Goal: Transaction & Acquisition: Purchase product/service

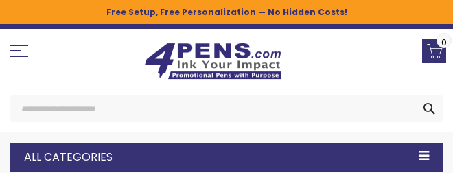
click at [260, 70] on img at bounding box center [212, 61] width 137 height 37
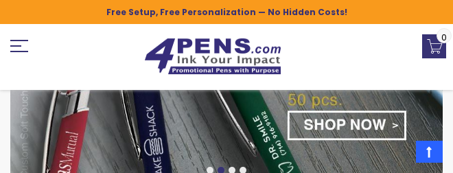
scroll to position [367, 0]
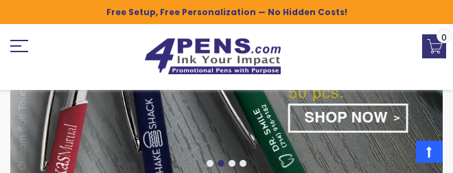
click at [363, 78] on link at bounding box center [213, 56] width 336 height 51
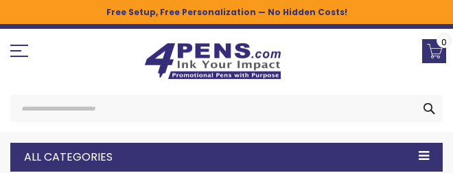
click at [295, 28] on div "sample Wishlist Sign Out Sign In Sign In Login Forgot Your Password? Create an …" at bounding box center [226, 26] width 446 height 5
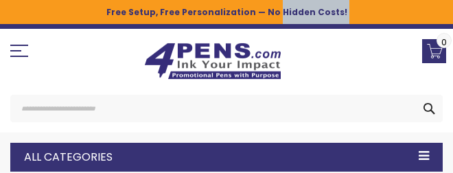
drag, startPoint x: 290, startPoint y: 25, endPoint x: 279, endPoint y: 24, distance: 11.1
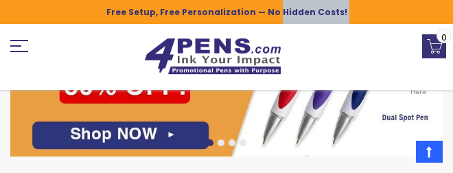
scroll to position [412, 0]
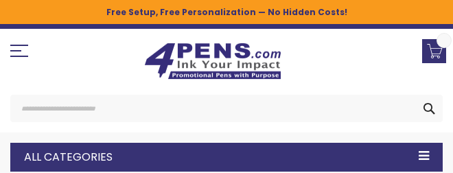
select select "****"
click at [10, 45] on span "Toggle Nav" at bounding box center [10, 45] width 0 height 0
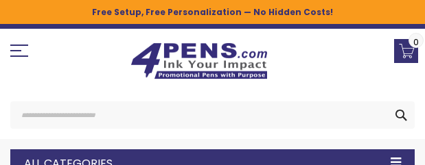
click at [20, 54] on span "Toggle Nav" at bounding box center [19, 51] width 18 height 12
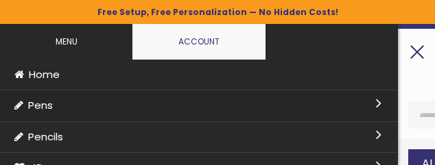
click at [36, 102] on span "Pens" at bounding box center [40, 105] width 25 height 14
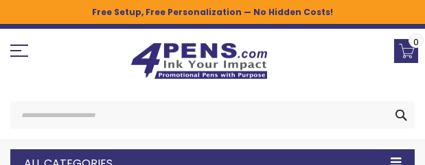
click at [23, 53] on span "Toggle Nav" at bounding box center [19, 51] width 18 height 12
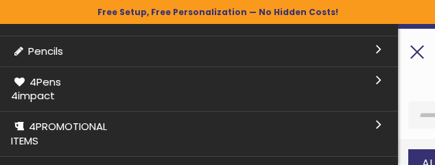
scroll to position [102, 0]
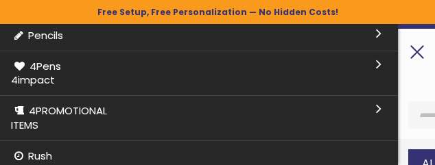
click at [48, 78] on span "4Pens 4impact" at bounding box center [36, 73] width 50 height 28
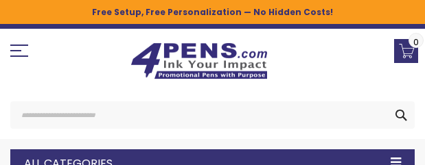
click at [65, 93] on div "Toggle Nav Search (888) 88-4PENS - Call Now! Free shipping on pen orders over $…" at bounding box center [212, 69] width 418 height 66
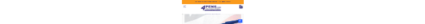
scroll to position [1579, 0]
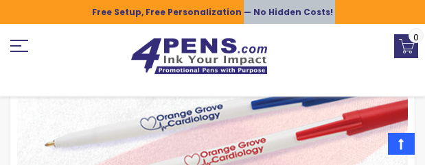
drag, startPoint x: 239, startPoint y: 12, endPoint x: 245, endPoint y: -8, distance: 20.9
